Goal: Task Accomplishment & Management: Complete application form

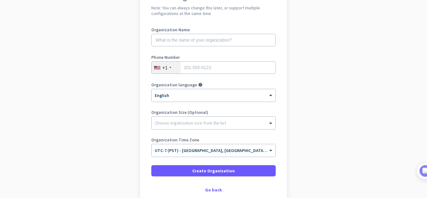
scroll to position [69, 0]
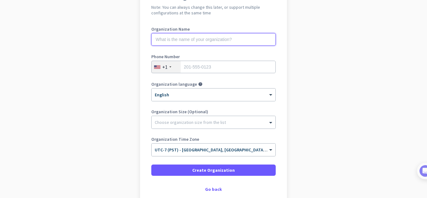
click at [219, 39] on input "text" at bounding box center [213, 39] width 124 height 12
type input "tekkara support"
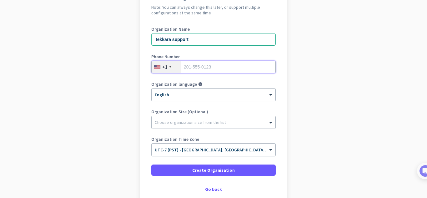
click at [221, 67] on input "tel" at bounding box center [213, 67] width 124 height 12
type input "3856850117"
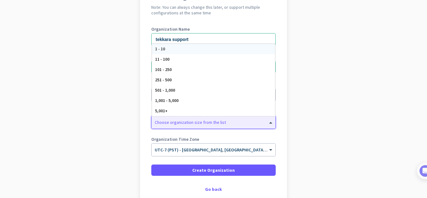
click at [177, 125] on div "Choose organization size from the list" at bounding box center [213, 122] width 124 height 12
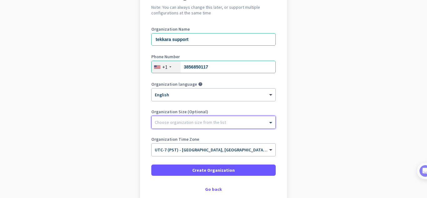
click at [177, 125] on div "Choose organization size from the list" at bounding box center [213, 122] width 124 height 12
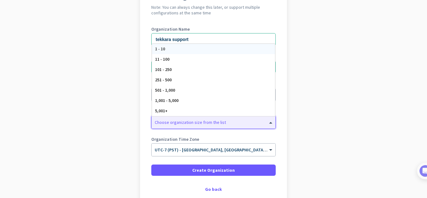
click at [164, 49] on div "1 - 10" at bounding box center [213, 49] width 123 height 10
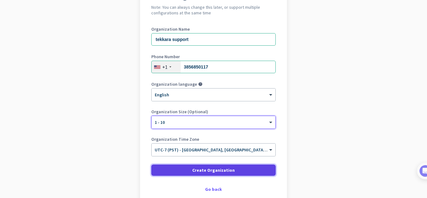
click at [203, 171] on span "Create Organization" at bounding box center [213, 170] width 42 height 6
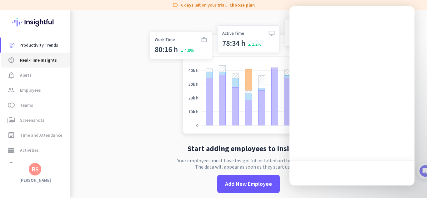
click at [46, 57] on span "Real-Time Insights" at bounding box center [38, 59] width 37 height 7
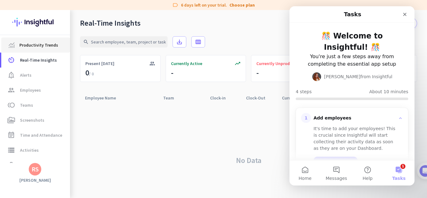
click at [39, 44] on span "Productivity Trends" at bounding box center [38, 44] width 39 height 7
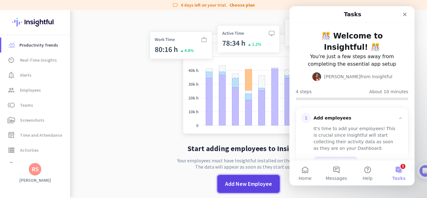
click at [260, 181] on span "Add New Employee" at bounding box center [248, 184] width 47 height 8
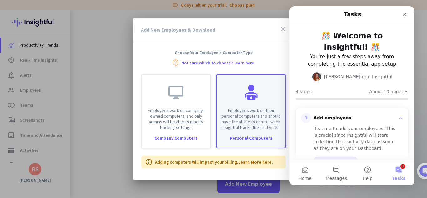
click at [243, 121] on p "Employees work on their personal computers and should have the ability to contr…" at bounding box center [250, 118] width 61 height 22
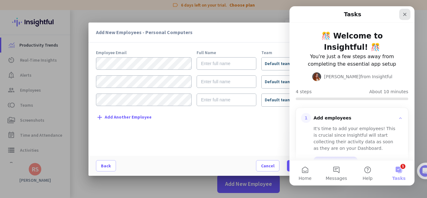
click at [404, 15] on icon "Close" at bounding box center [404, 14] width 5 height 5
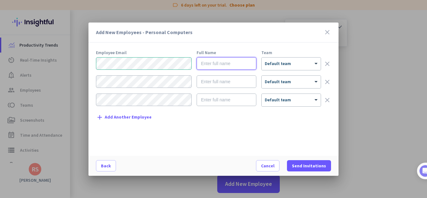
click at [226, 64] on input "text" at bounding box center [226, 63] width 60 height 12
type input "test"
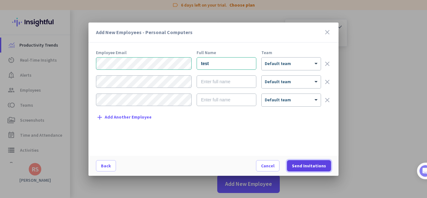
click at [312, 164] on span "Send Invitations" at bounding box center [309, 165] width 34 height 6
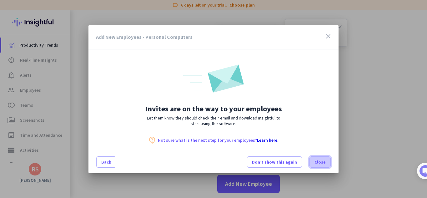
click at [322, 161] on span "Close" at bounding box center [319, 162] width 11 height 6
